Goal: Information Seeking & Learning: Learn about a topic

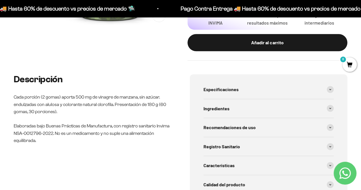
scroll to position [200, 0]
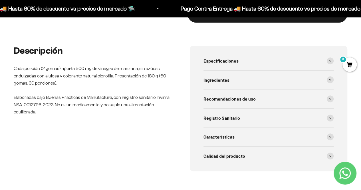
click at [334, 119] on div "Especificaciones Tipo de producto: Gomas masticables de gelatina sabor manzana …" at bounding box center [269, 108] width 158 height 125
click at [332, 119] on span at bounding box center [330, 117] width 7 height 7
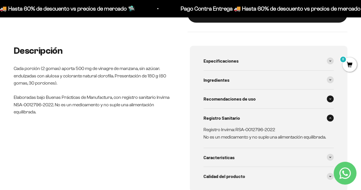
click at [329, 97] on span at bounding box center [330, 98] width 7 height 7
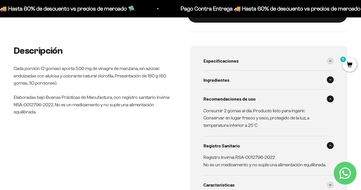
click at [330, 82] on span at bounding box center [330, 79] width 7 height 7
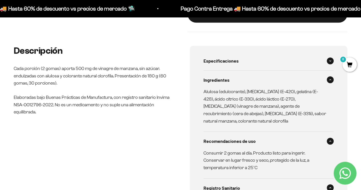
click at [328, 58] on span at bounding box center [330, 60] width 7 height 7
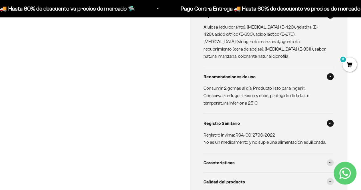
scroll to position [399, 0]
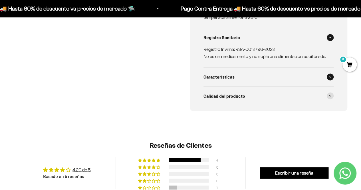
click at [331, 73] on span at bounding box center [330, 76] width 7 height 7
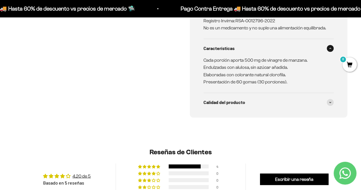
scroll to position [456, 0]
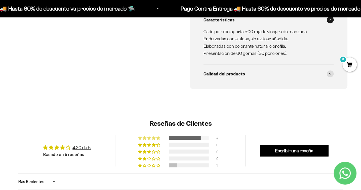
click at [180, 135] on div at bounding box center [185, 137] width 32 height 4
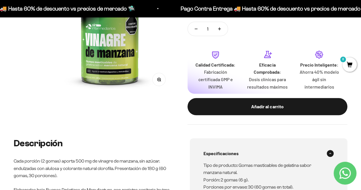
scroll to position [22, 0]
